Goal: Task Accomplishment & Management: Complete application form

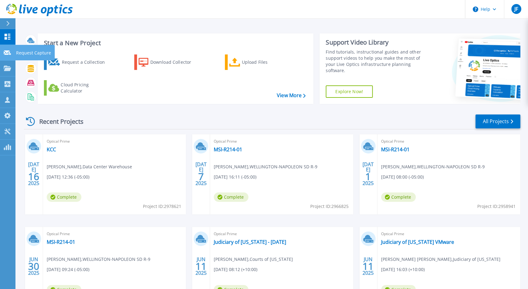
click at [9, 52] on icon at bounding box center [7, 52] width 7 height 5
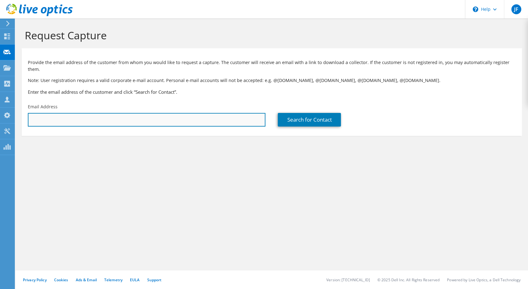
click at [82, 115] on input "text" at bounding box center [146, 120] width 237 height 14
click at [107, 113] on input "text" at bounding box center [146, 120] width 237 height 14
paste input "nickaf@verendrye.com"
type input "nickaf@verendrye.com"
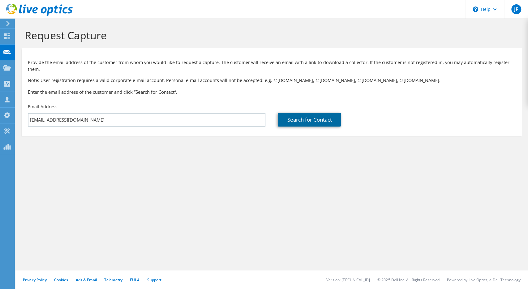
click at [307, 114] on link "Search for Contact" at bounding box center [309, 120] width 63 height 14
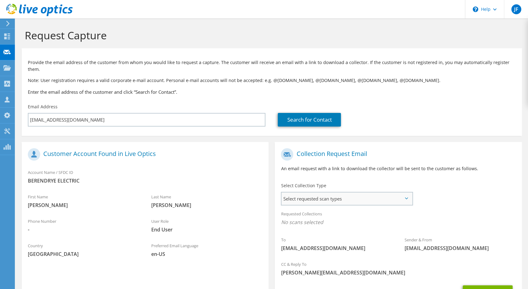
click at [402, 192] on span "Select requested scan types" at bounding box center [346, 198] width 130 height 12
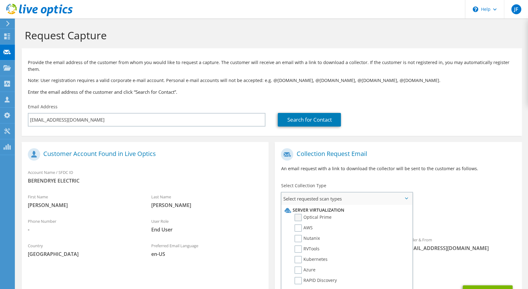
click at [313, 214] on label "Optical Prime" at bounding box center [312, 217] width 37 height 7
click at [0, 0] on input "Optical Prime" at bounding box center [0, 0] width 0 height 0
click at [443, 180] on div "To nickaf@verendrye.com Sender & From liveoptics@liveoptics.com" at bounding box center [398, 202] width 247 height 114
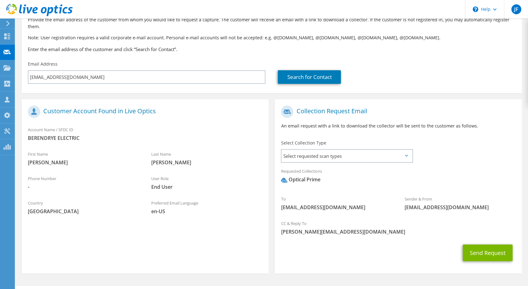
scroll to position [52, 0]
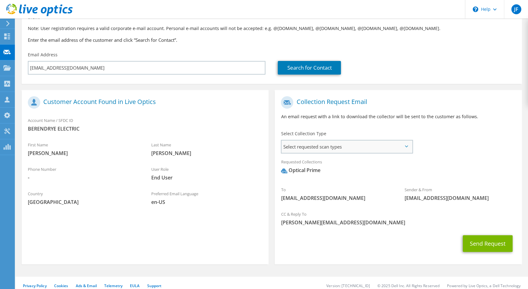
click at [384, 140] on span "Select requested scan types" at bounding box center [346, 146] width 130 height 12
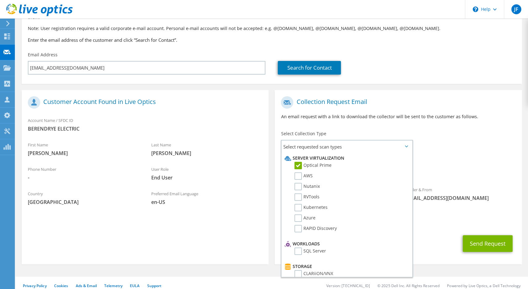
click at [445, 158] on div "Requested Collections No scans selected Optical Prime" at bounding box center [398, 167] width 247 height 25
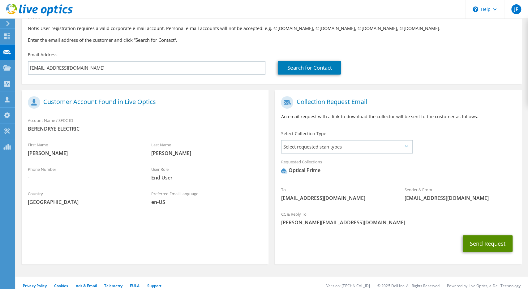
click at [481, 235] on button "Send Request" at bounding box center [487, 243] width 50 height 17
